Goal: Contribute content

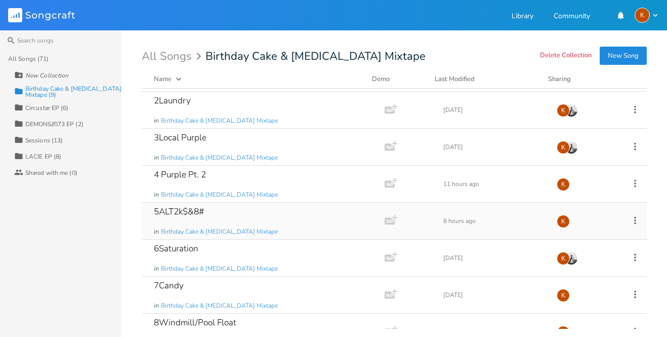
scroll to position [35, 0]
click at [620, 219] on div "5ALT2k$&8# in Birthday Cake & [MEDICAL_DATA] Mixtape Add Demo 8 hours ago K" at bounding box center [394, 219] width 505 height 37
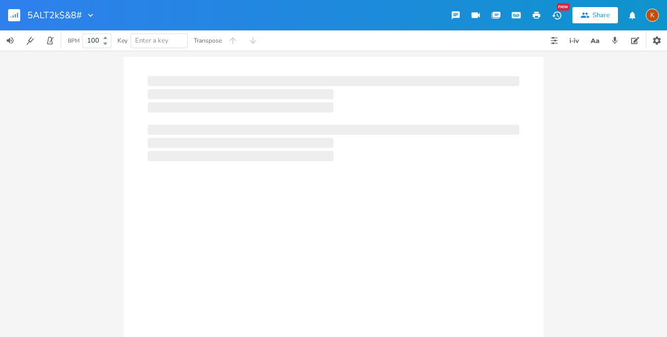
type input "100"
type input "5Alt"
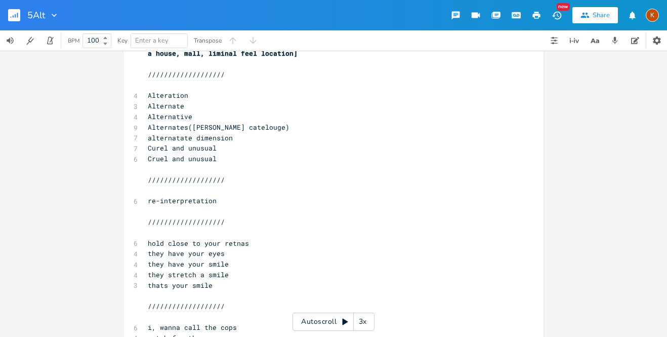
scroll to position [178, 0]
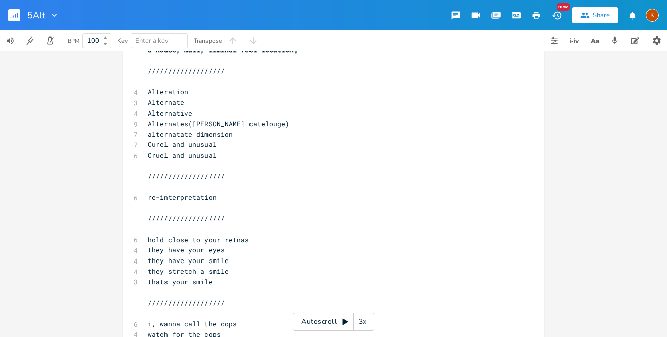
click at [175, 140] on span "Curel and unusual" at bounding box center [182, 144] width 69 height 9
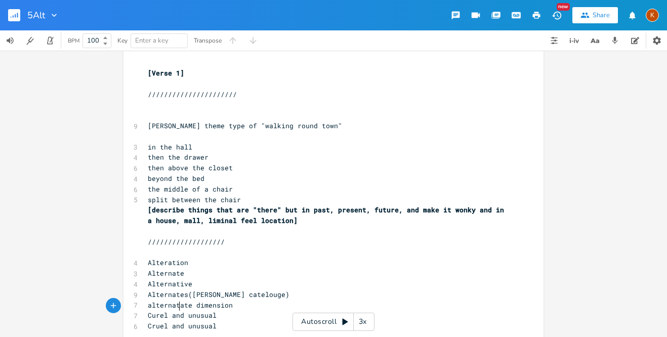
scroll to position [0, 0]
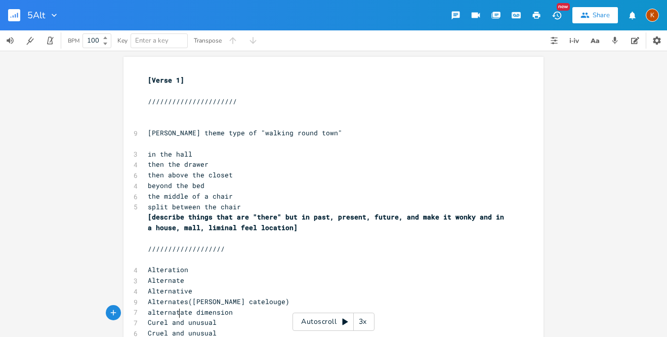
click at [155, 86] on pre "​" at bounding box center [328, 91] width 365 height 11
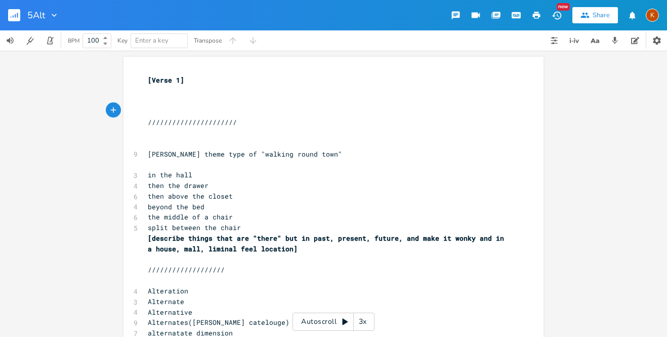
click at [149, 98] on pre "​" at bounding box center [328, 101] width 365 height 11
type textarea "walking"
type textarea "ro"
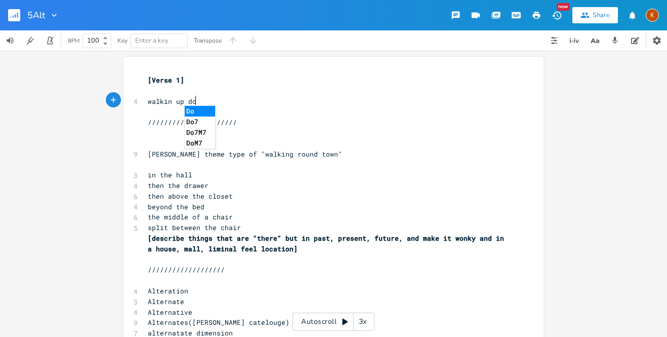
type textarea "up down"
type textarea "dead streets"
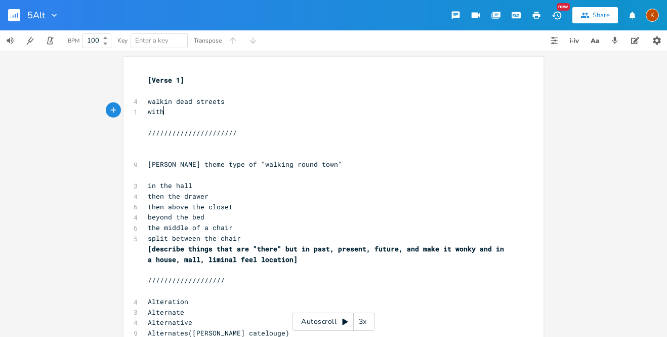
type textarea "with"
type textarea "\"
type textarea "ed dead"
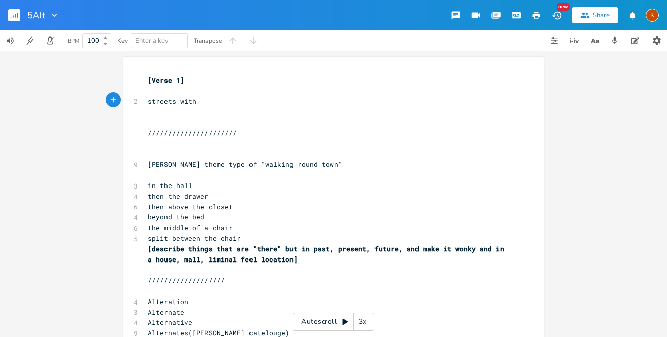
type textarea "w"
type textarea "the strong name"
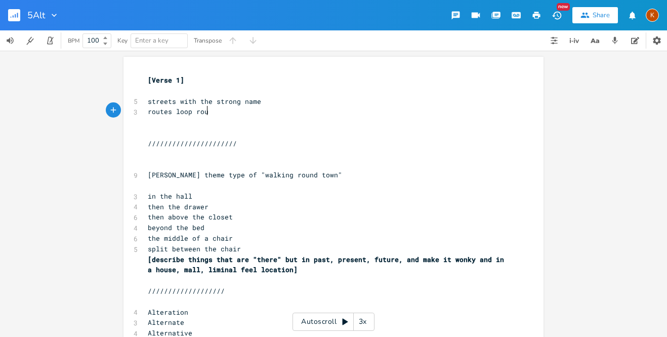
type textarea "routes loop roug"
type textarea "ng"
type textarea "d to the same foru"
type textarea "ur way"
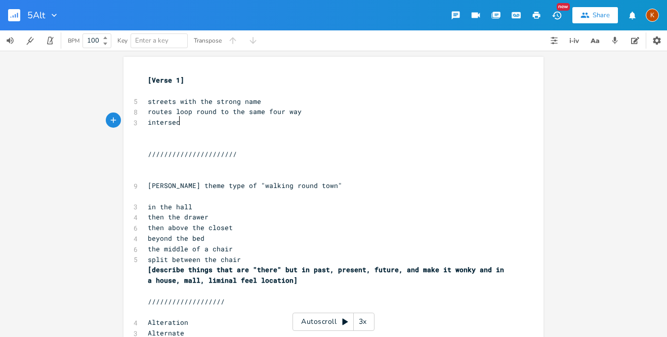
scroll to position [0, 26]
type textarea "intersect alter"
type textarea "ion"
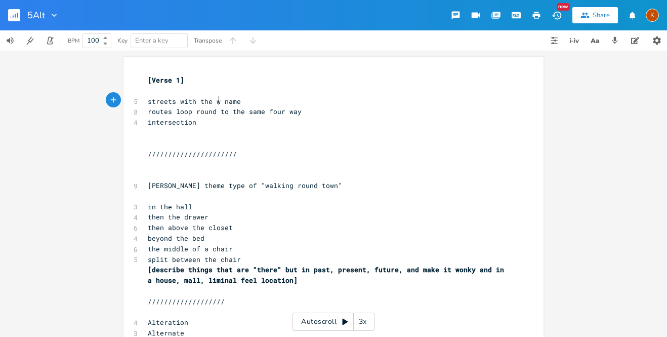
type textarea "wrong"
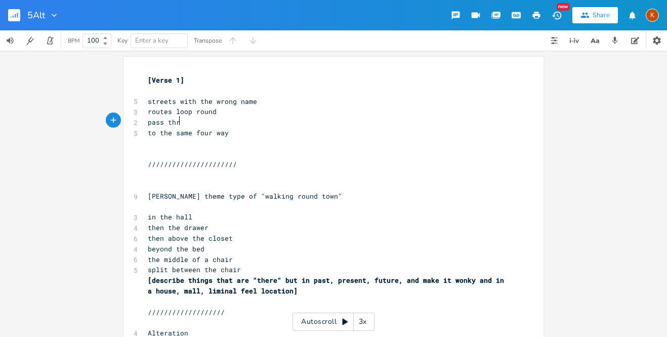
scroll to position [0, 28]
type textarea "pass thru"
type textarea "rouhg"
type textarea "gh"
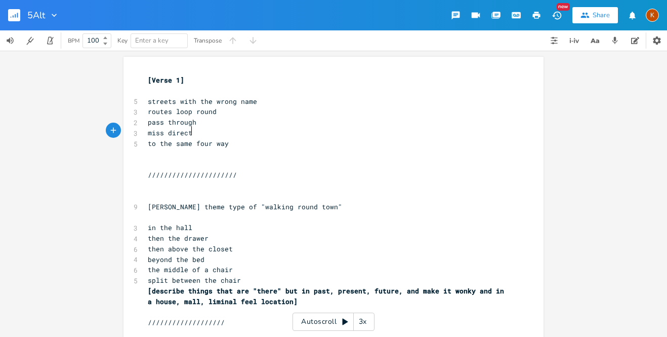
scroll to position [0, 32]
type textarea "miss direct"
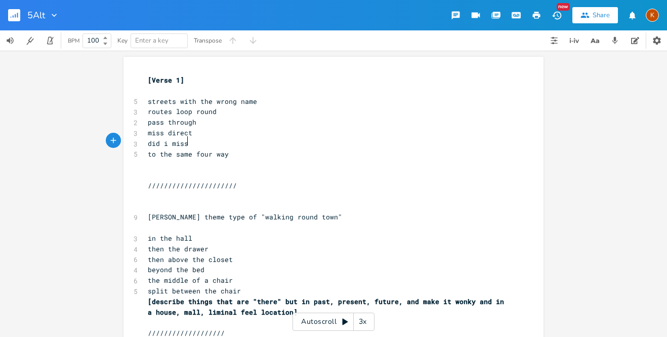
type textarea "did i miss tht"
type textarea "e intersection"
type textarea "back to"
click at [18, 7] on button "button" at bounding box center [18, 15] width 20 height 24
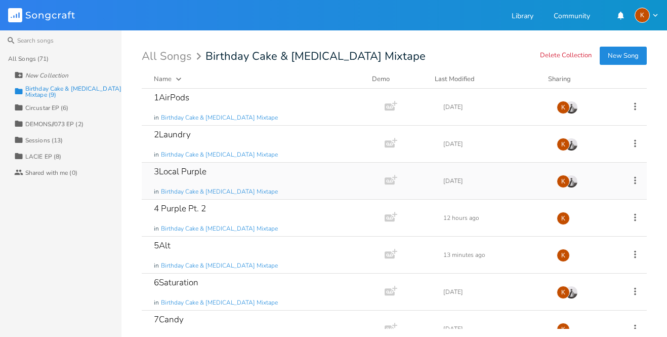
scroll to position [93, 0]
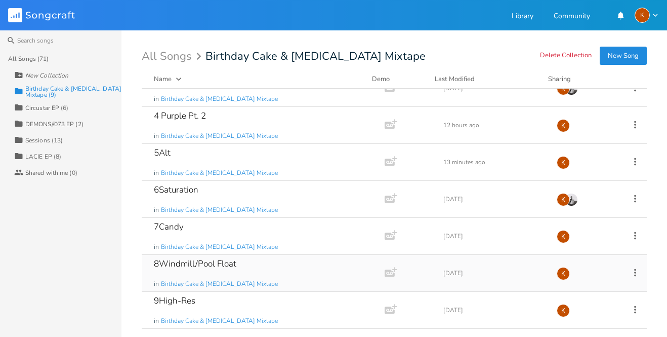
click at [287, 280] on div "8Windmill/Pool Float in Birthday Cake & [MEDICAL_DATA] Mixtape" at bounding box center [261, 273] width 215 height 36
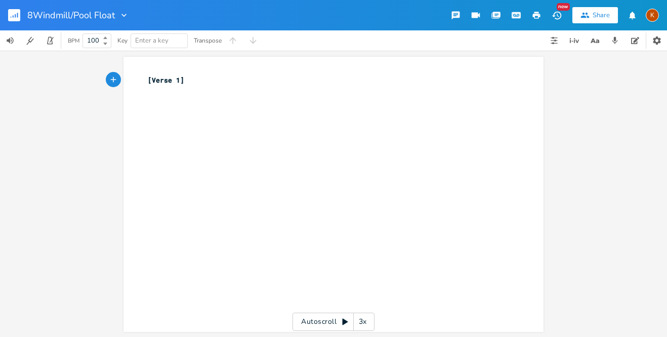
click at [200, 101] on div "xxxxxxxxxx [Verse 1] ​" at bounding box center [341, 204] width 391 height 262
type textarea "you the mostest"
type textarea "-est, yk?"
